Goal: Use online tool/utility: Utilize a website feature to perform a specific function

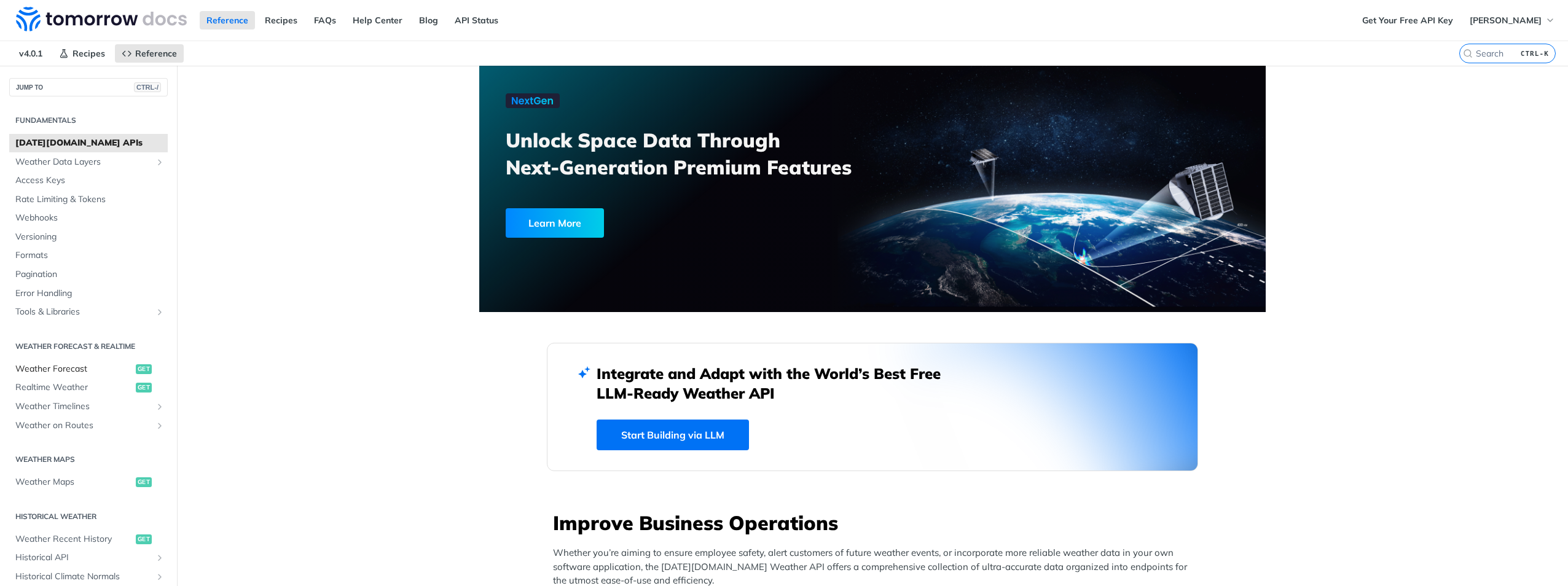
click at [86, 366] on span "Weather Forecast" at bounding box center [74, 369] width 117 height 12
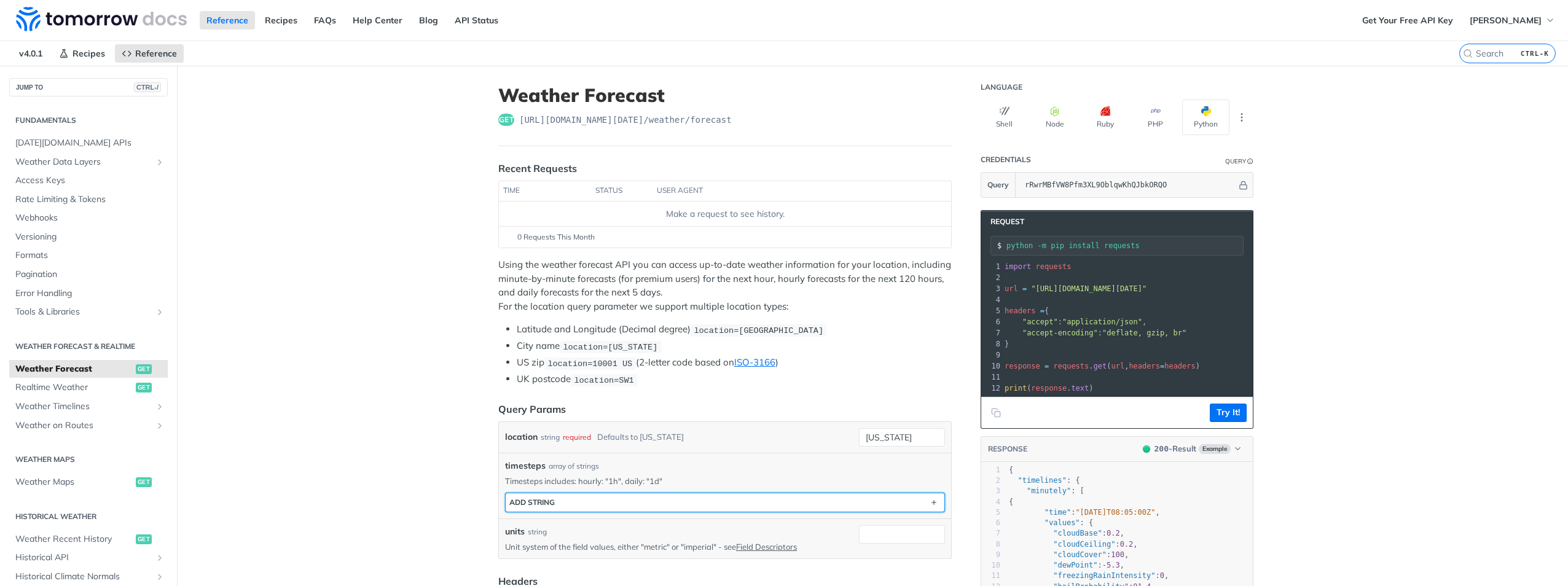
drag, startPoint x: 622, startPoint y: 505, endPoint x: 842, endPoint y: 440, distance: 229.4
click at [826, 444] on div "location string required Defaults to [US_STATE] [US_STATE] timesteps array of s…" at bounding box center [725, 490] width 440 height 124
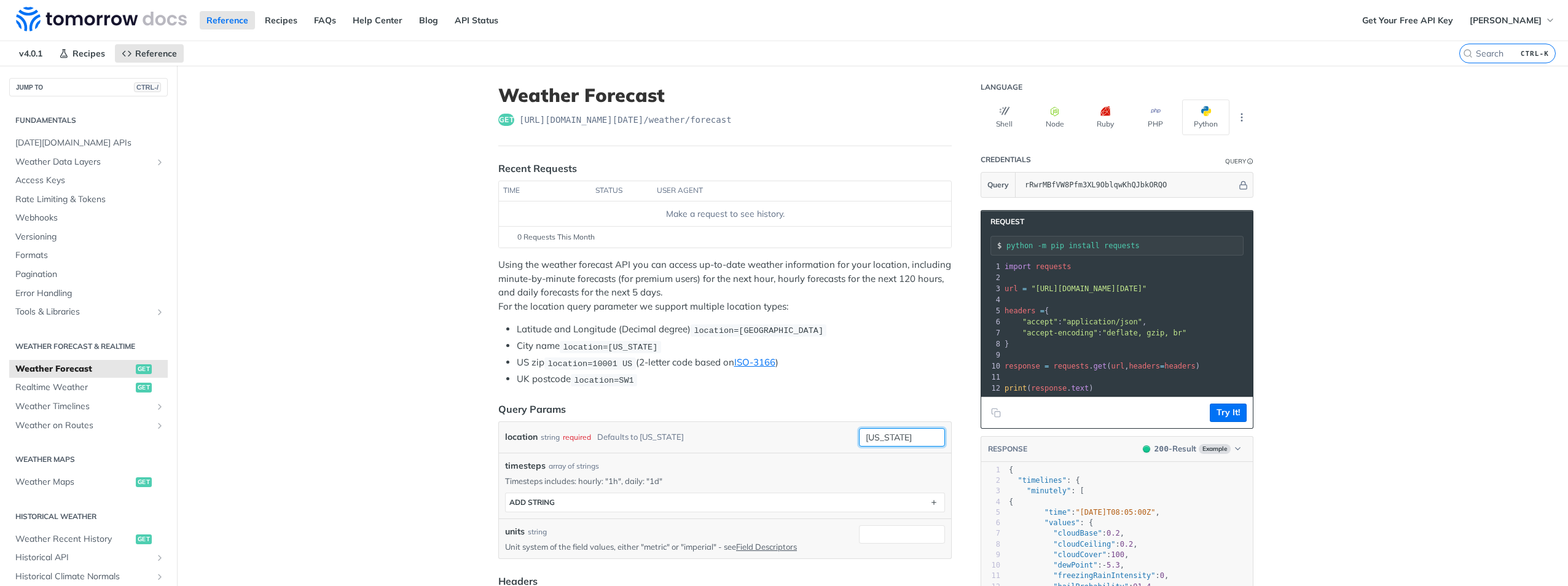
drag, startPoint x: 913, startPoint y: 434, endPoint x: 736, endPoint y: 438, distance: 177.0
click at [739, 438] on div "location string required Defaults to [US_STATE] [US_STATE]" at bounding box center [725, 437] width 440 height 18
type input "indaiatuba"
click at [1230, 418] on button "Try It!" at bounding box center [1228, 412] width 37 height 18
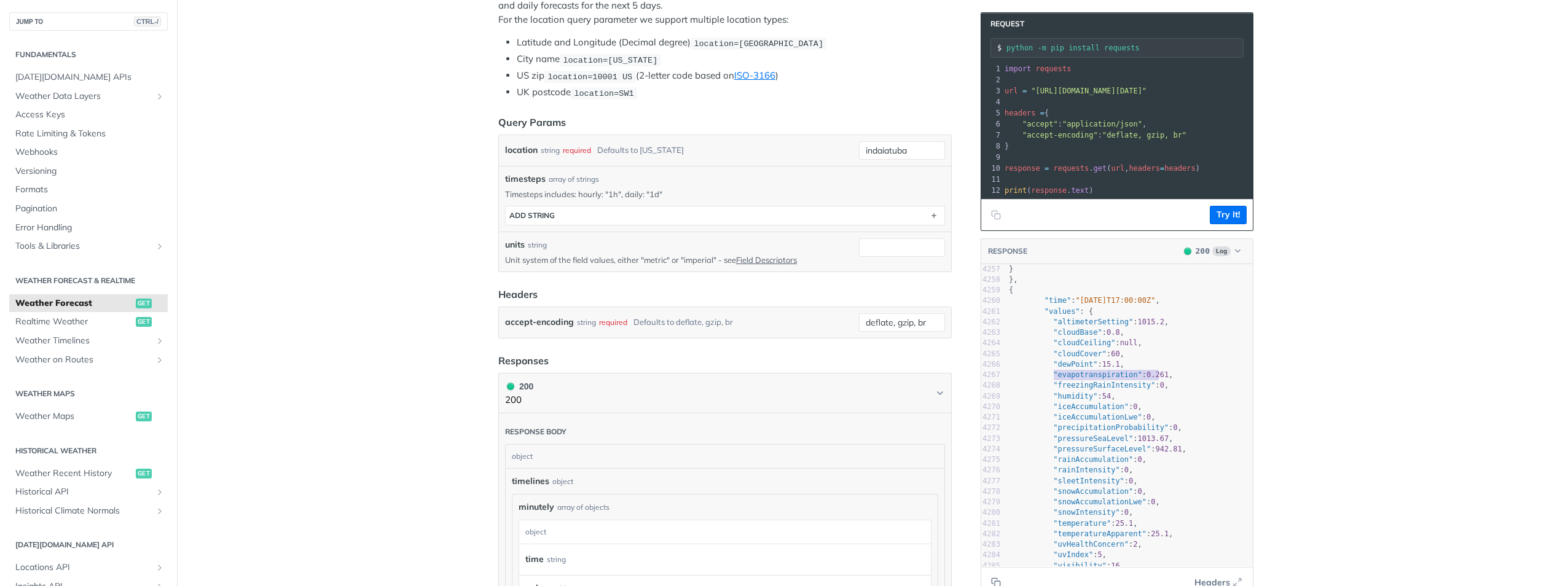
type textarea ""evapotranspiration": 0.261"
drag, startPoint x: 1153, startPoint y: 381, endPoint x: 1044, endPoint y: 382, distance: 109.0
click at [1044, 379] on span ""evapotranspiration" : 0.261 ," at bounding box center [1091, 374] width 164 height 9
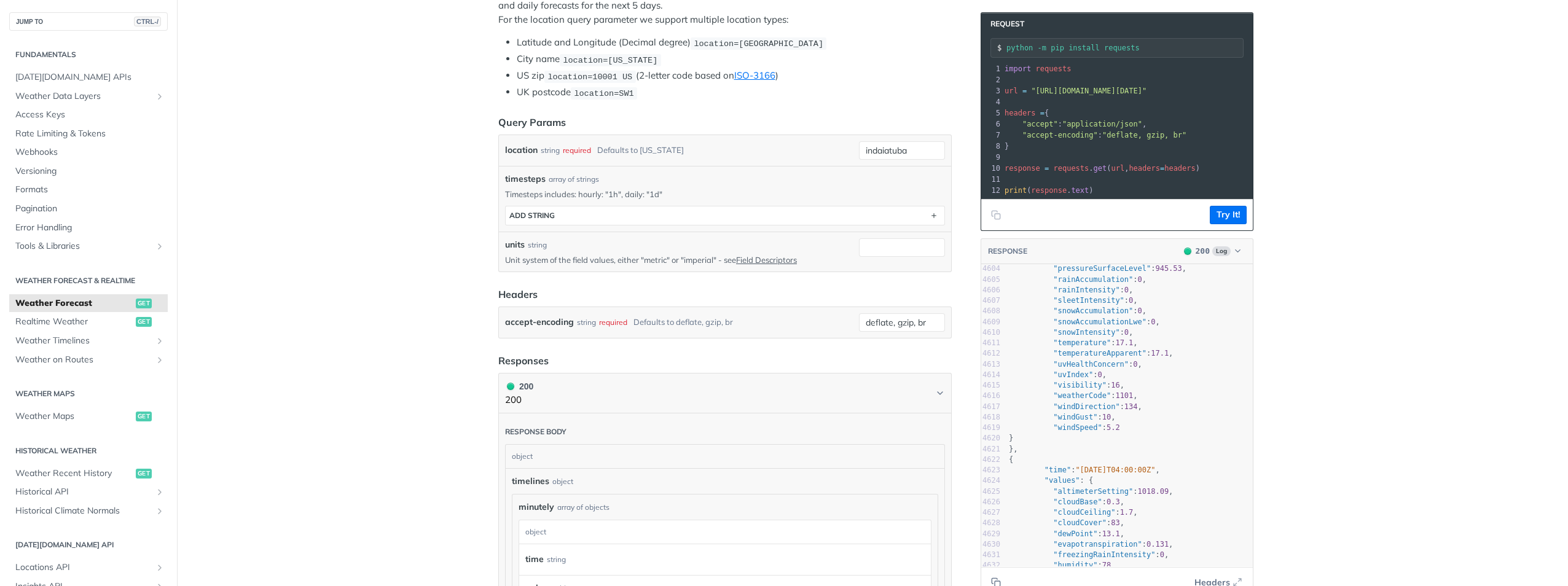
scroll to position [48963, 0]
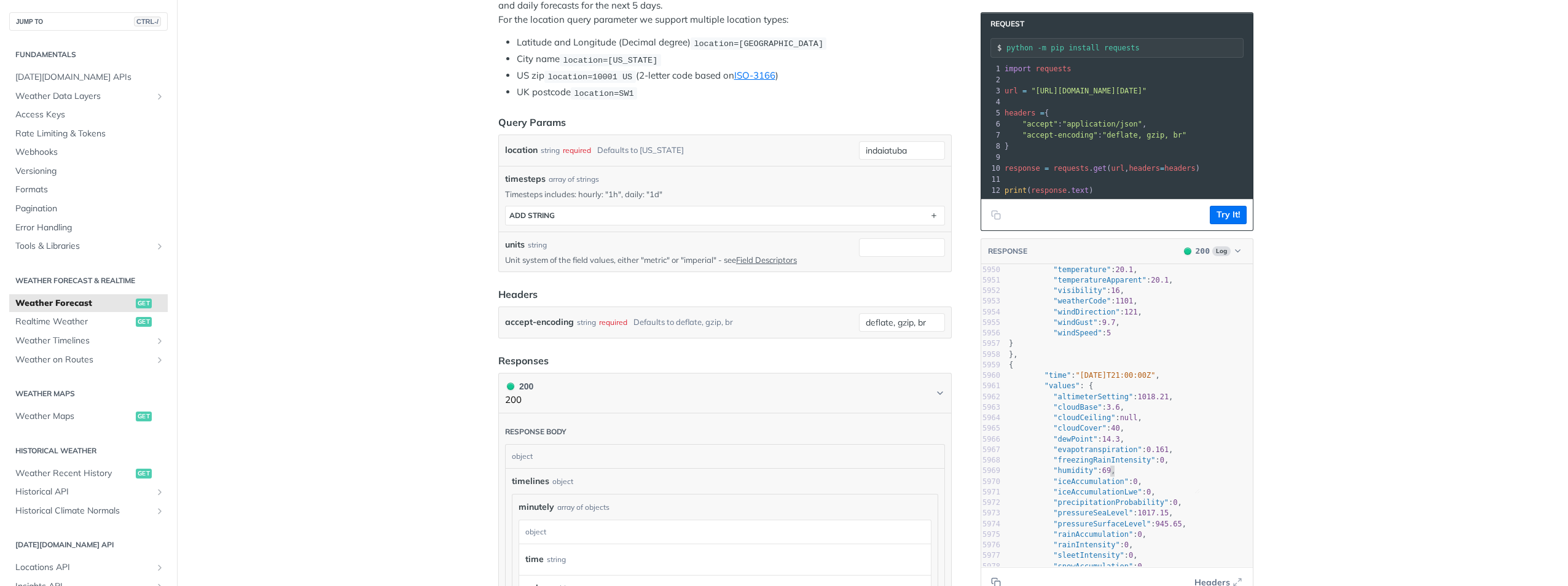
type textarea "​"
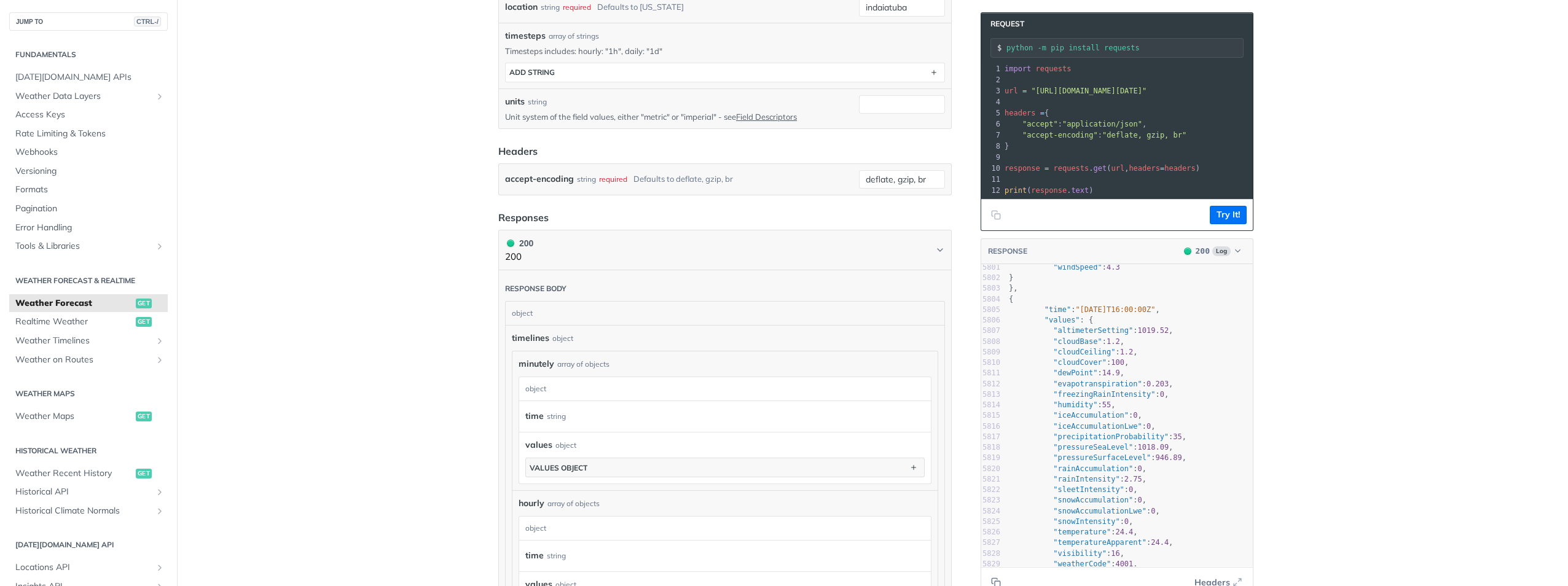
click at [1415, 397] on main "JUMP TO CTRL-/ Fundamentals [DATE][DOMAIN_NAME] APIs Weather Data Layers Core P…" at bounding box center [784, 395] width 1568 height 1523
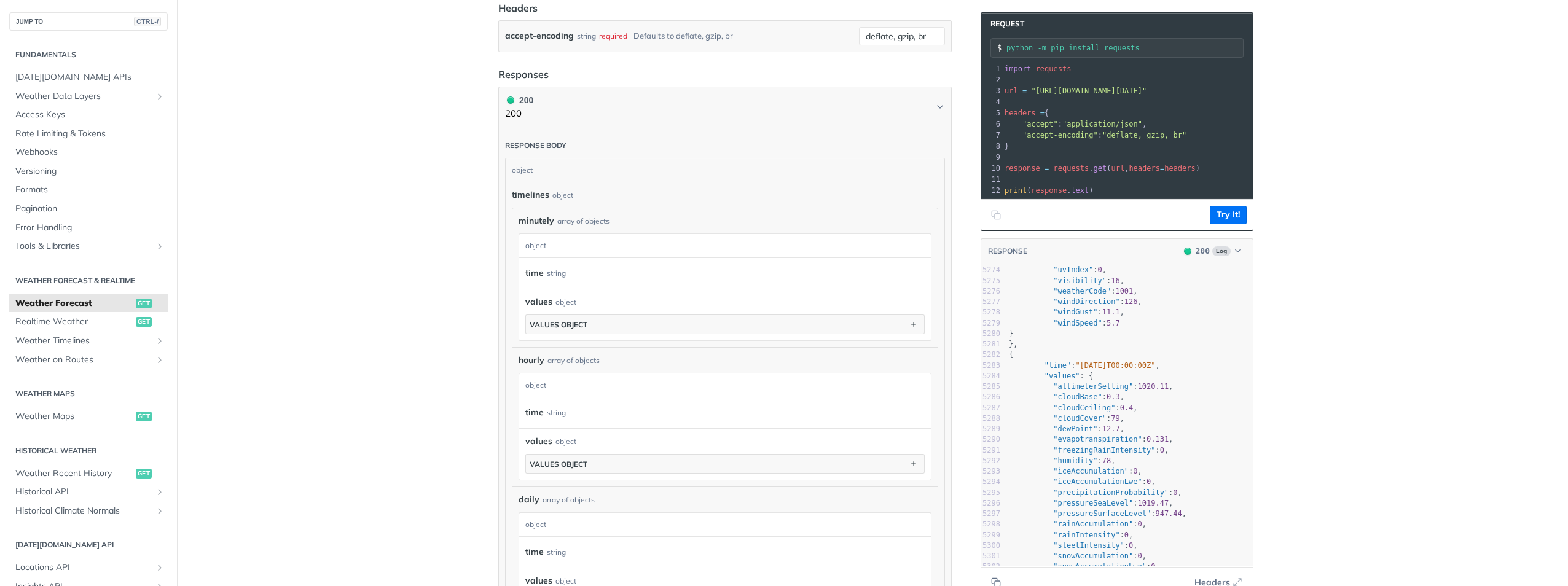
click at [1136, 370] on span ""[DATE]T00:00:00Z"" at bounding box center [1116, 365] width 80 height 9
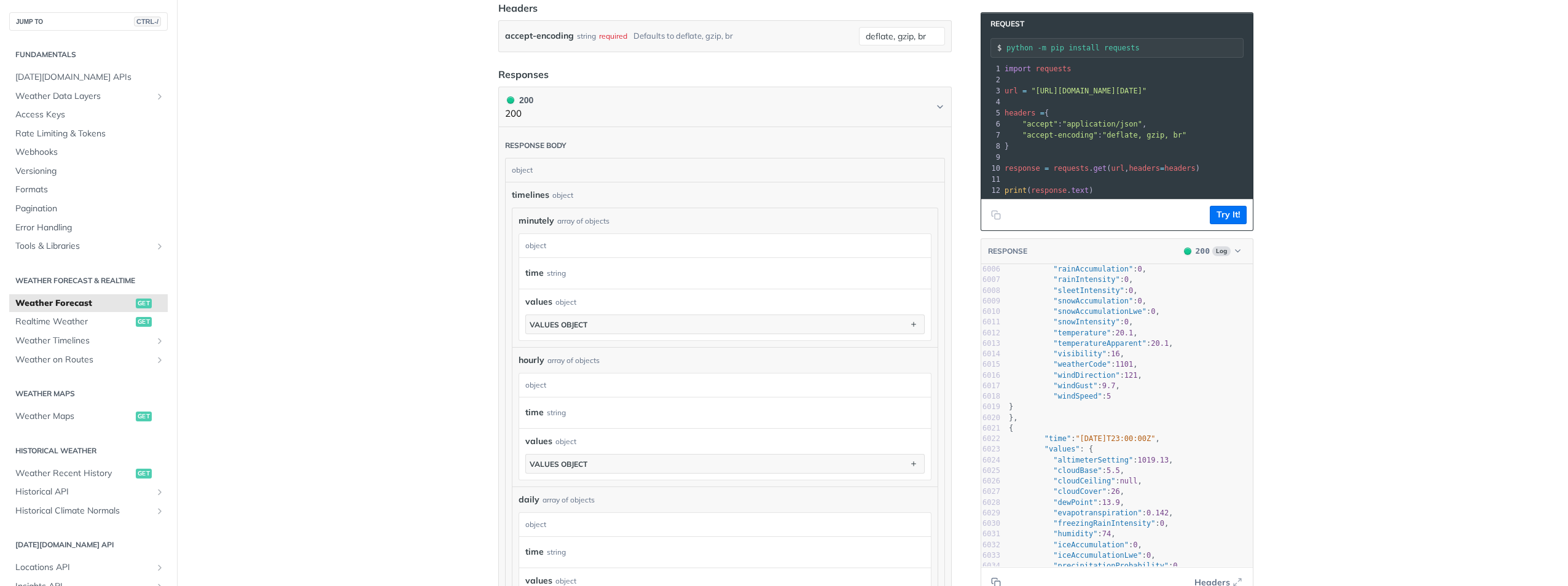
drag, startPoint x: 1341, startPoint y: 398, endPoint x: 1328, endPoint y: 398, distance: 13.0
click at [1341, 398] on main "JUMP TO CTRL-/ Fundamentals [DATE][DOMAIN_NAME] APIs Weather Data Layers Core P…" at bounding box center [784, 252] width 1568 height 1523
click at [1315, 398] on main "JUMP TO CTRL-/ Fundamentals [DATE][DOMAIN_NAME] APIs Weather Data Layers Core P…" at bounding box center [784, 252] width 1568 height 1523
click at [1351, 381] on main "JUMP TO CTRL-/ Fundamentals [DATE][DOMAIN_NAME] APIs Weather Data Layers Core P…" at bounding box center [784, 252] width 1568 height 1523
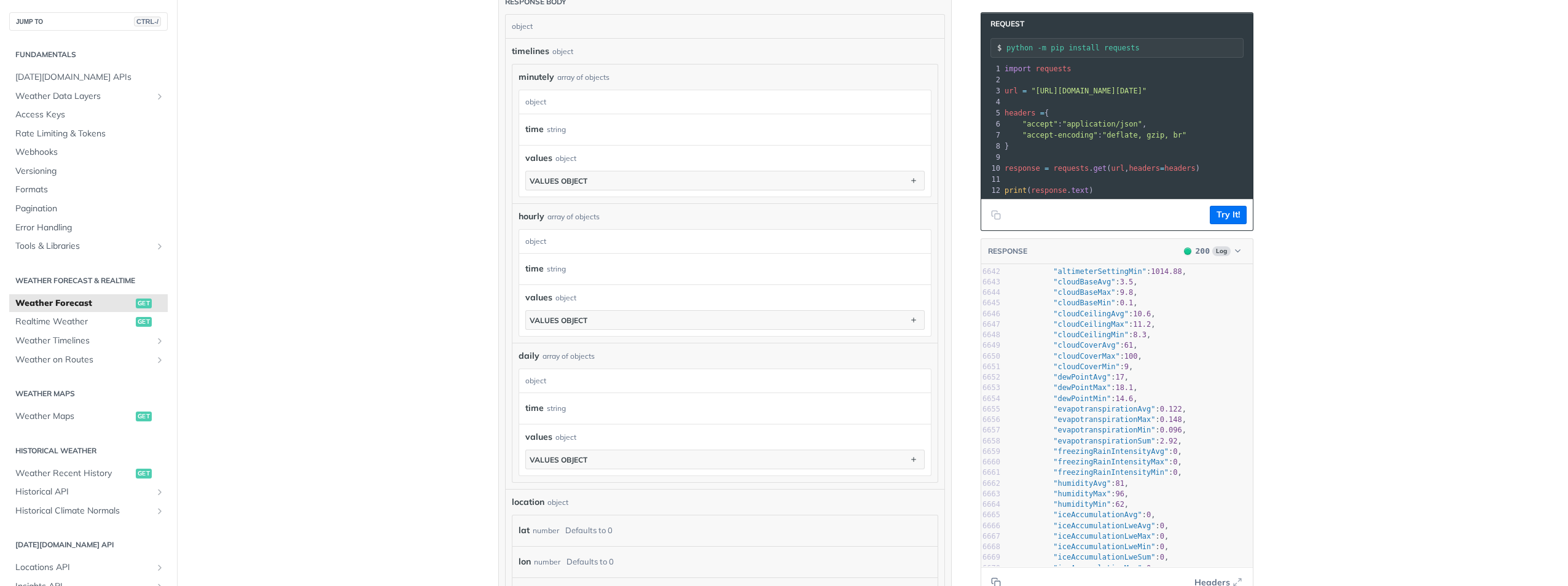
click at [1323, 434] on main "JUMP TO CTRL-/ Fundamentals [DATE][DOMAIN_NAME] APIs Weather Data Layers Core P…" at bounding box center [784, 108] width 1568 height 1523
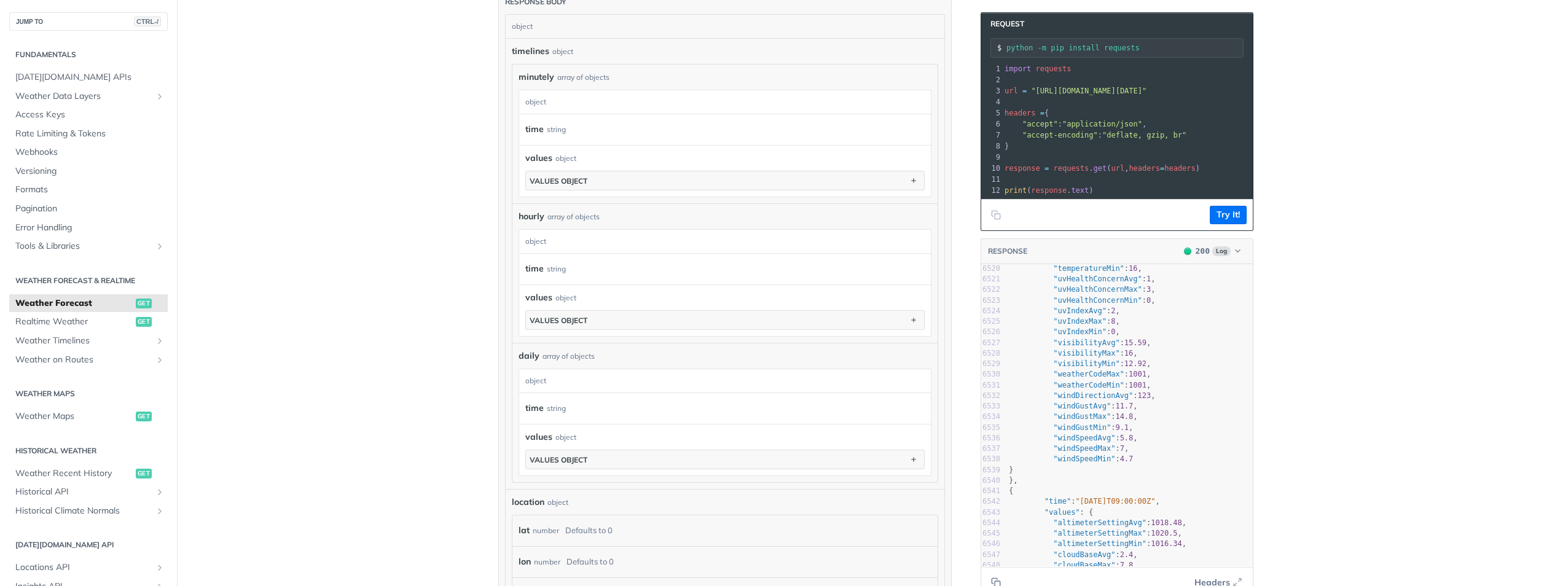
click at [1312, 460] on main "JUMP TO CTRL-/ Fundamentals [DATE][DOMAIN_NAME] APIs Weather Data Layers Core P…" at bounding box center [784, 108] width 1568 height 1523
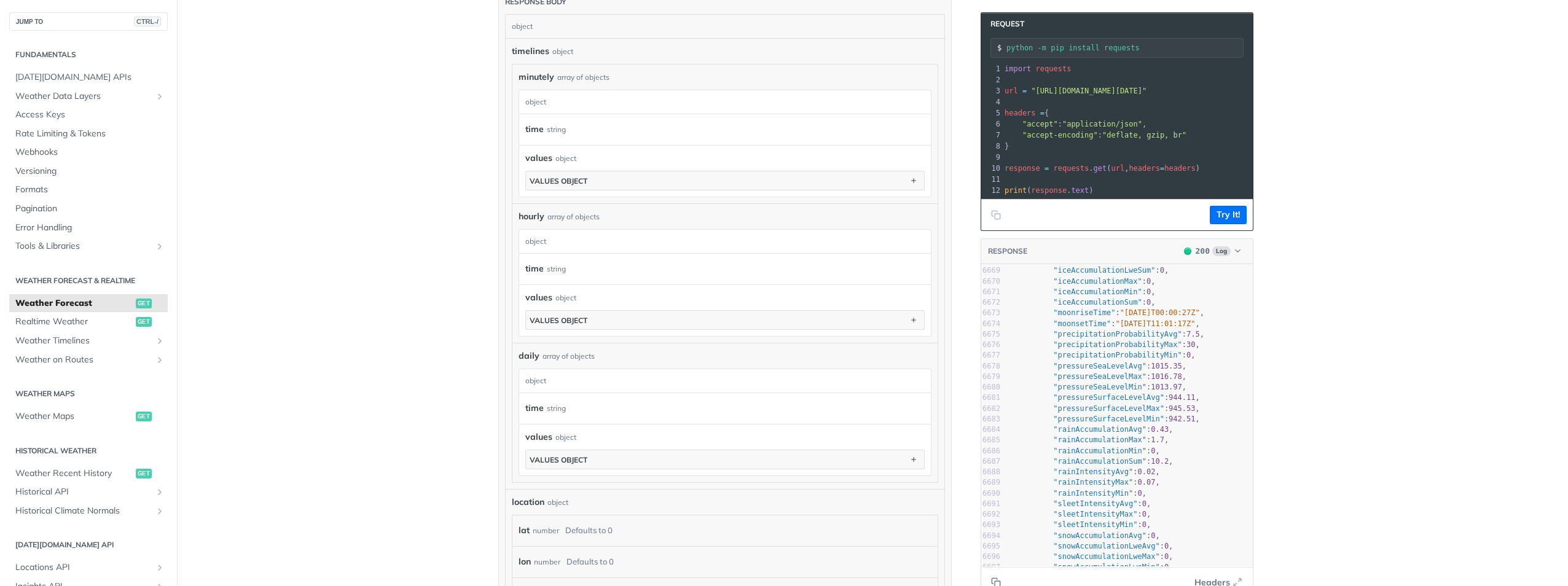
click at [1290, 293] on main "JUMP TO CTRL-/ Fundamentals [DATE][DOMAIN_NAME] APIs Weather Data Layers Core P…" at bounding box center [784, 108] width 1568 height 1523
